Goal: Contribute content

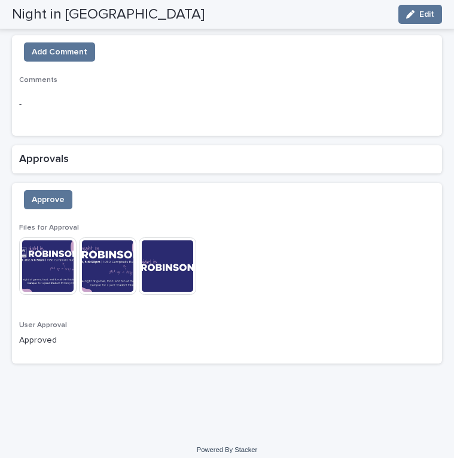
scroll to position [841, 0]
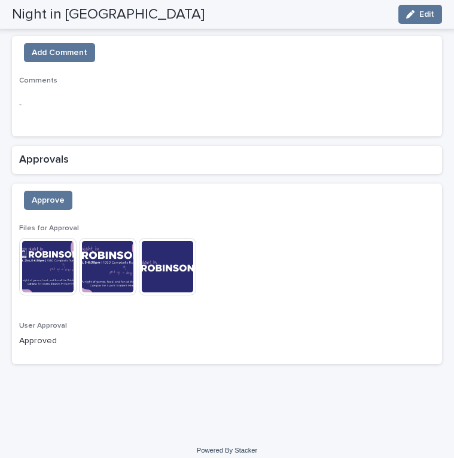
click at [69, 207] on div "Approve" at bounding box center [226, 210] width 415 height 38
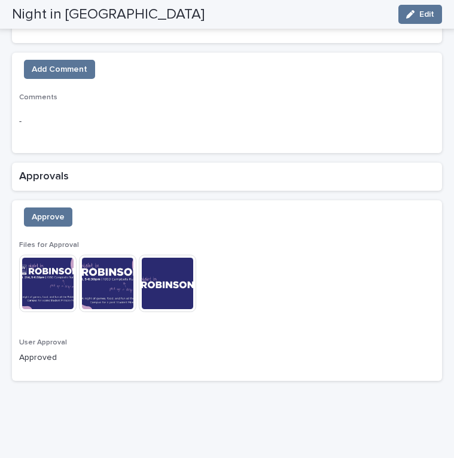
scroll to position [824, 0]
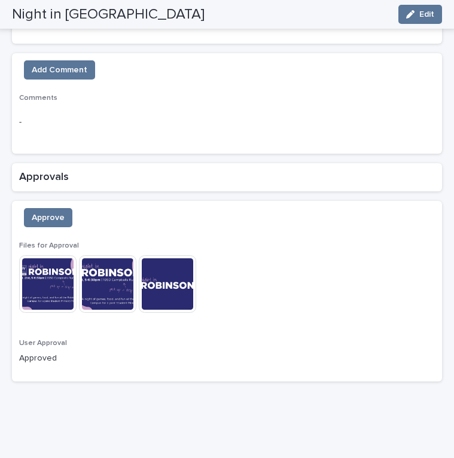
click at [61, 278] on img at bounding box center [47, 283] width 57 height 57
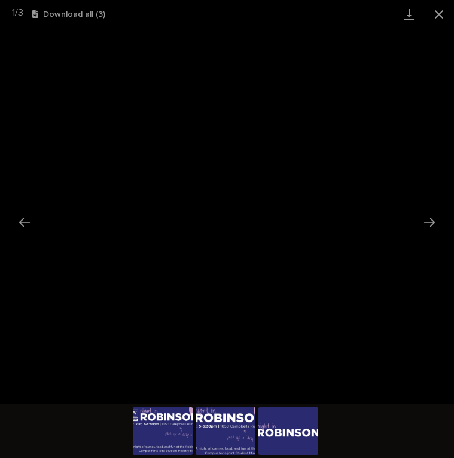
click at [197, 421] on img at bounding box center [225, 431] width 60 height 48
click at [179, 433] on img at bounding box center [163, 431] width 60 height 48
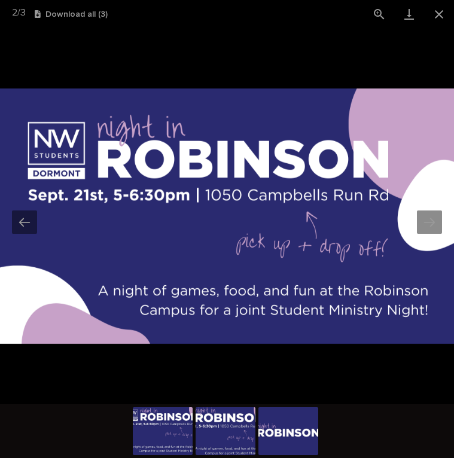
click at [231, 436] on img at bounding box center [225, 431] width 60 height 48
click at [277, 430] on img at bounding box center [288, 431] width 60 height 48
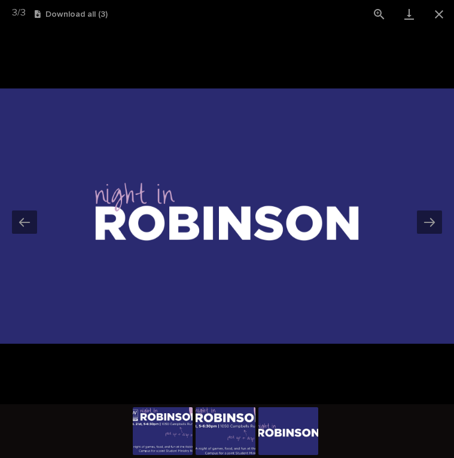
click at [180, 433] on img at bounding box center [163, 431] width 60 height 48
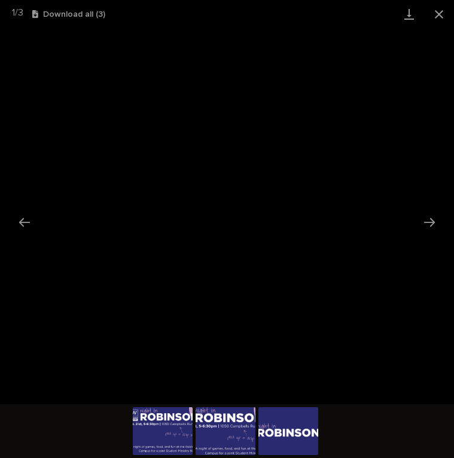
click at [235, 440] on img at bounding box center [225, 431] width 60 height 48
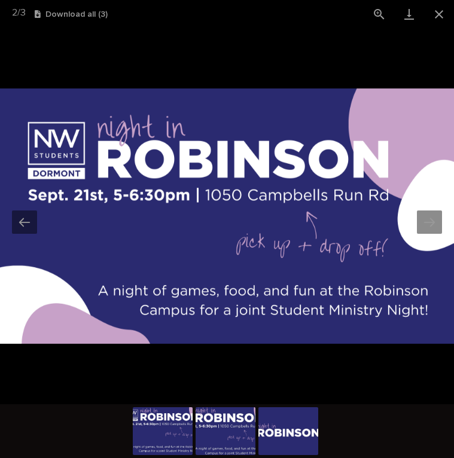
click at [149, 418] on img at bounding box center [163, 431] width 60 height 48
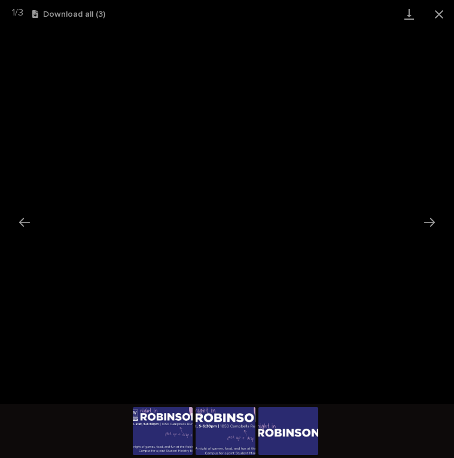
click at [203, 432] on img at bounding box center [225, 431] width 60 height 48
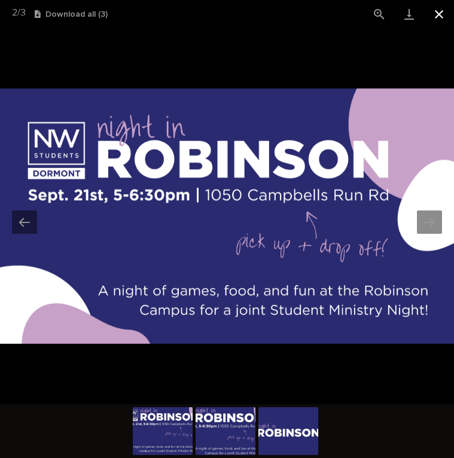
click at [437, 19] on button "Close gallery" at bounding box center [439, 14] width 30 height 28
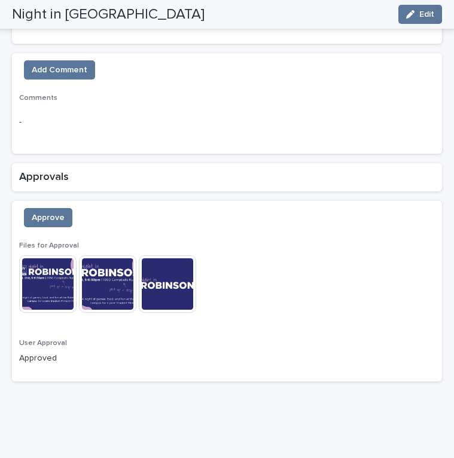
click at [53, 299] on img at bounding box center [47, 283] width 57 height 57
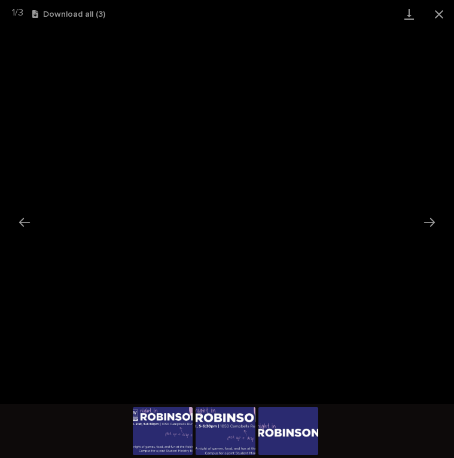
click at [154, 454] on img at bounding box center [163, 431] width 60 height 48
click at [203, 441] on img at bounding box center [225, 431] width 60 height 48
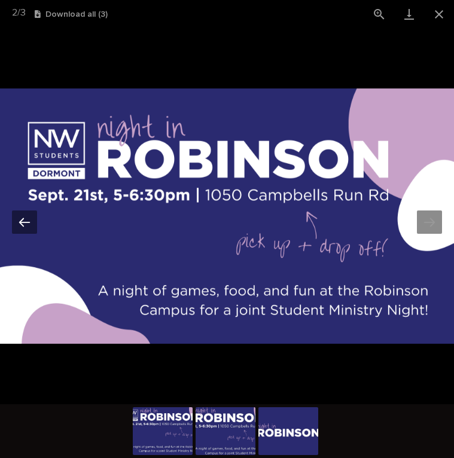
click at [22, 226] on button "Previous slide" at bounding box center [24, 221] width 25 height 23
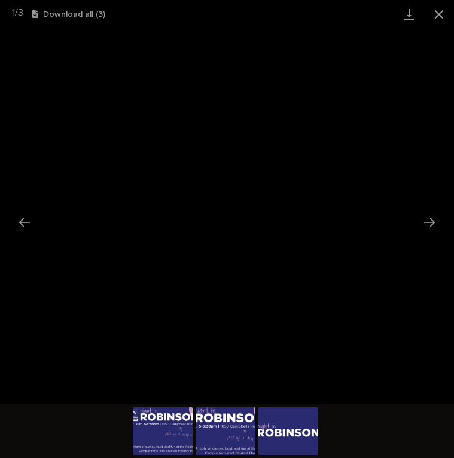
click at [294, 425] on img at bounding box center [288, 431] width 60 height 48
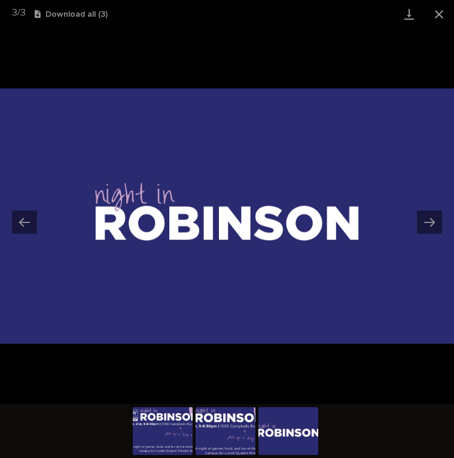
click at [226, 427] on img at bounding box center [225, 431] width 60 height 48
click at [215, 430] on img at bounding box center [225, 431] width 60 height 48
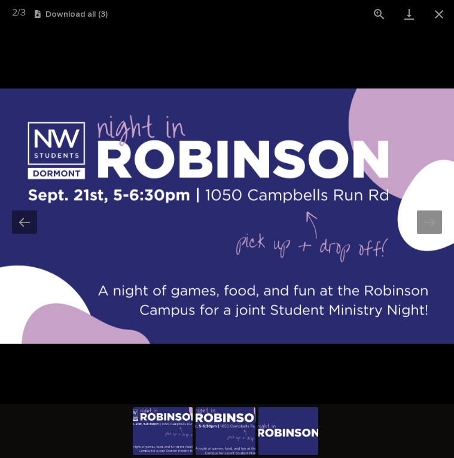
click at [168, 439] on img at bounding box center [163, 431] width 60 height 48
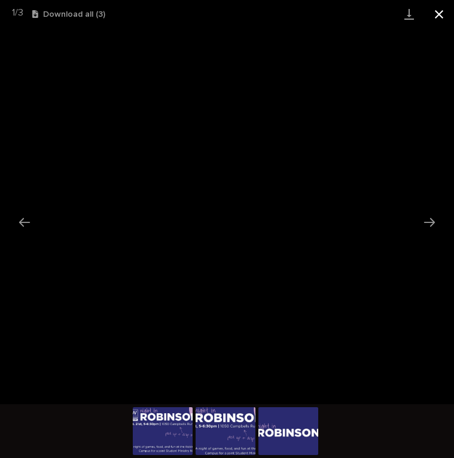
click at [440, 26] on button "Close gallery" at bounding box center [439, 14] width 30 height 28
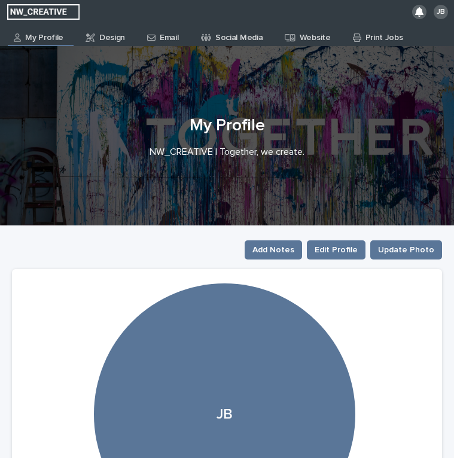
click at [159, 42] on link "Email" at bounding box center [165, 35] width 38 height 23
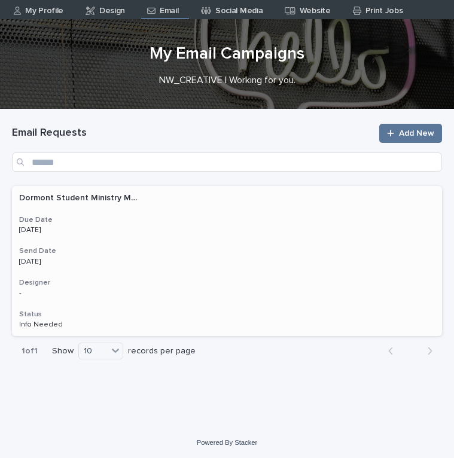
scroll to position [26, 0]
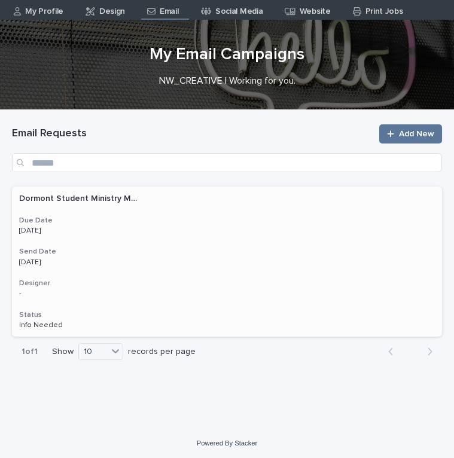
click at [178, 276] on div "Dormont Student Ministry Monthly Update Dormont Student Ministry Monthly Update…" at bounding box center [227, 261] width 430 height 150
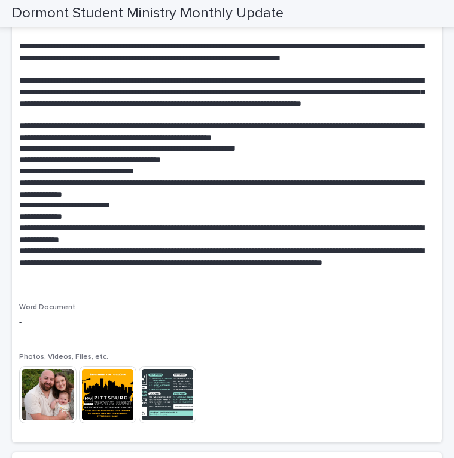
scroll to position [231, 0]
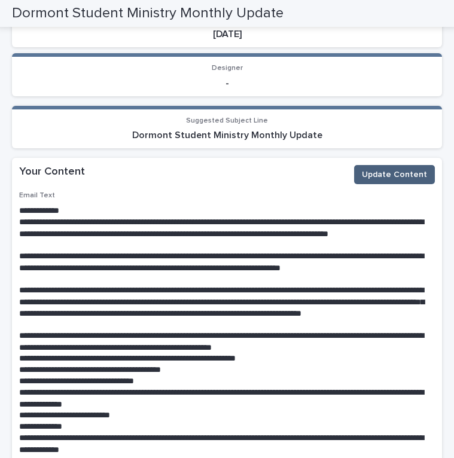
click at [396, 177] on span "Update Content" at bounding box center [394, 175] width 65 height 12
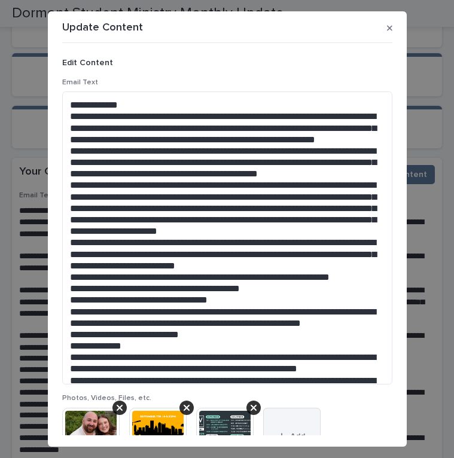
click at [295, 421] on button "Add" at bounding box center [291, 436] width 57 height 57
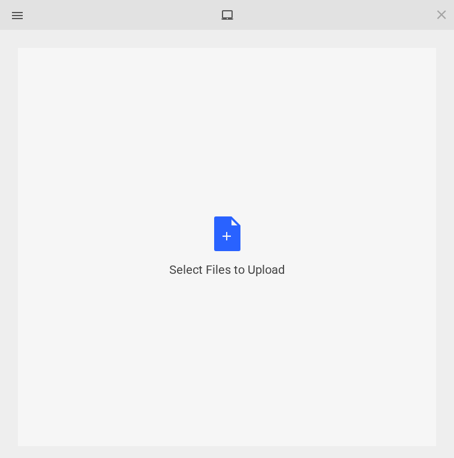
click at [179, 234] on div "Select Files to Upload or Drag and Drop, Copy and Paste Files" at bounding box center [226, 247] width 115 height 62
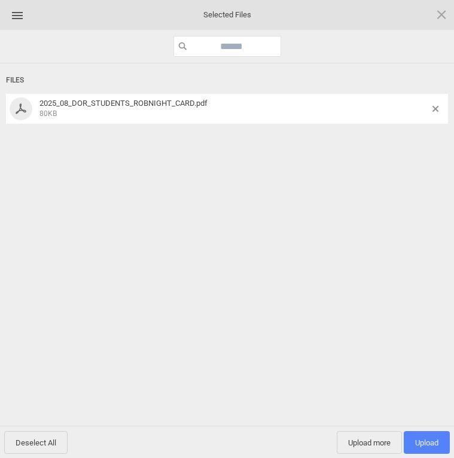
click at [426, 442] on span "Upload 1" at bounding box center [426, 442] width 23 height 9
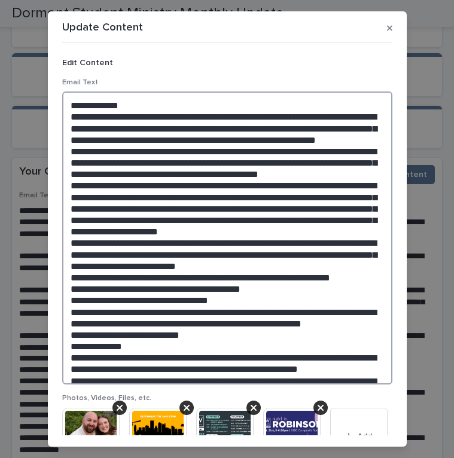
click at [87, 103] on textarea at bounding box center [227, 237] width 330 height 293
click at [122, 107] on textarea at bounding box center [227, 237] width 330 height 293
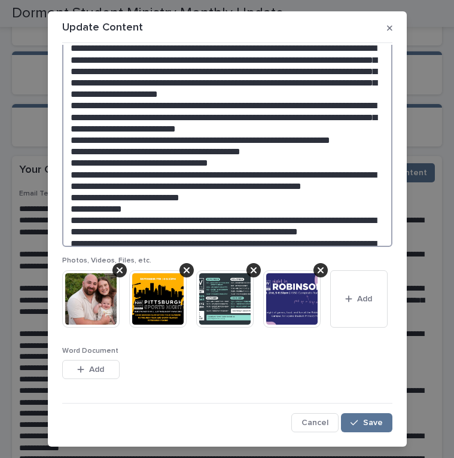
scroll to position [136, 0]
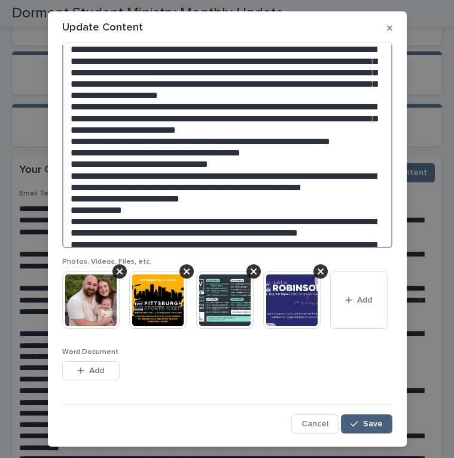
type textarea "**********"
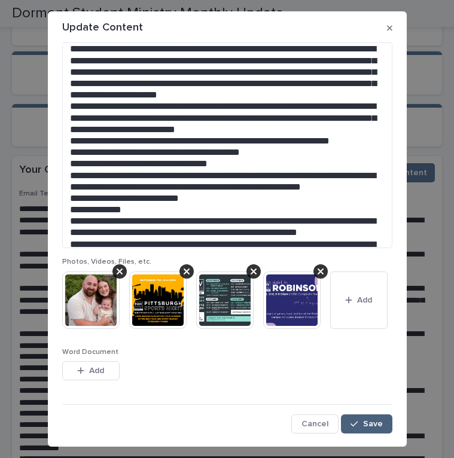
click at [378, 428] on button "Save" at bounding box center [366, 423] width 51 height 19
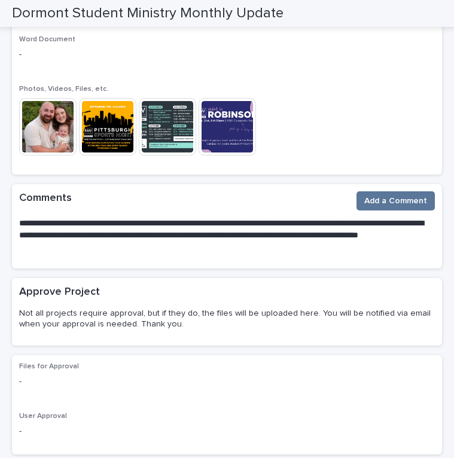
scroll to position [705, 0]
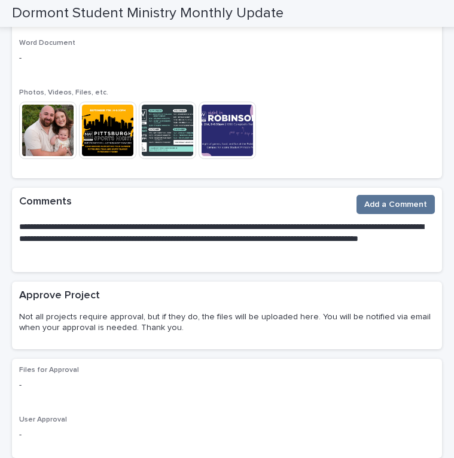
click at [159, 133] on img at bounding box center [167, 130] width 57 height 57
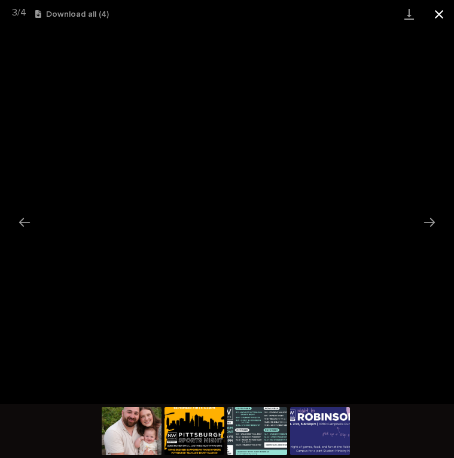
click at [443, 15] on button "Close gallery" at bounding box center [439, 14] width 30 height 28
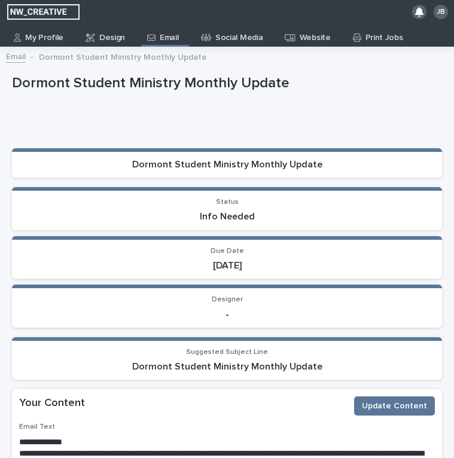
scroll to position [0, 0]
